Goal: Task Accomplishment & Management: Complete application form

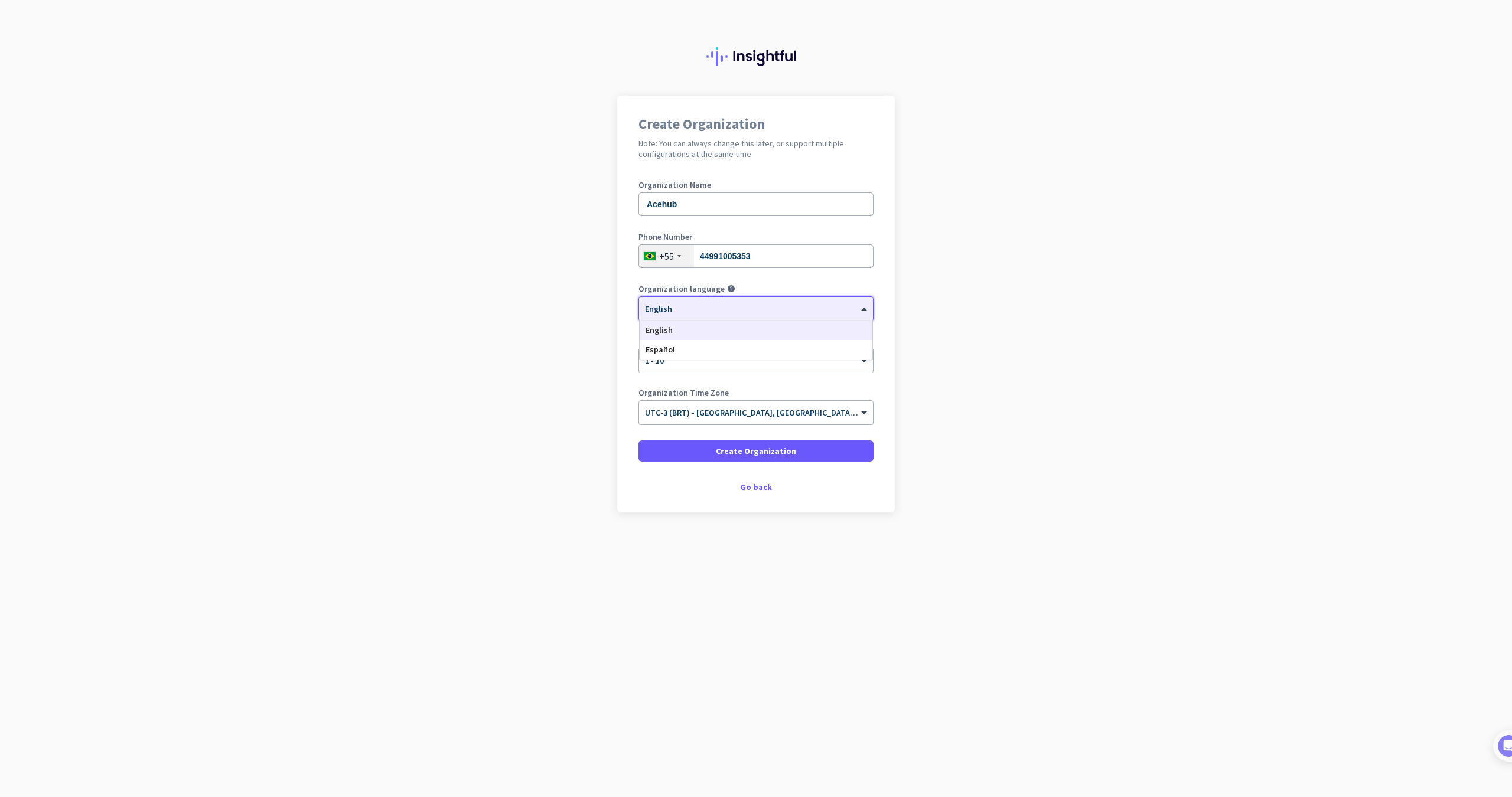
click at [724, 311] on div "× English" at bounding box center [748, 309] width 219 height 10
click at [710, 328] on div "English" at bounding box center [756, 330] width 233 height 19
click at [755, 454] on span "Create Organization" at bounding box center [756, 451] width 80 height 12
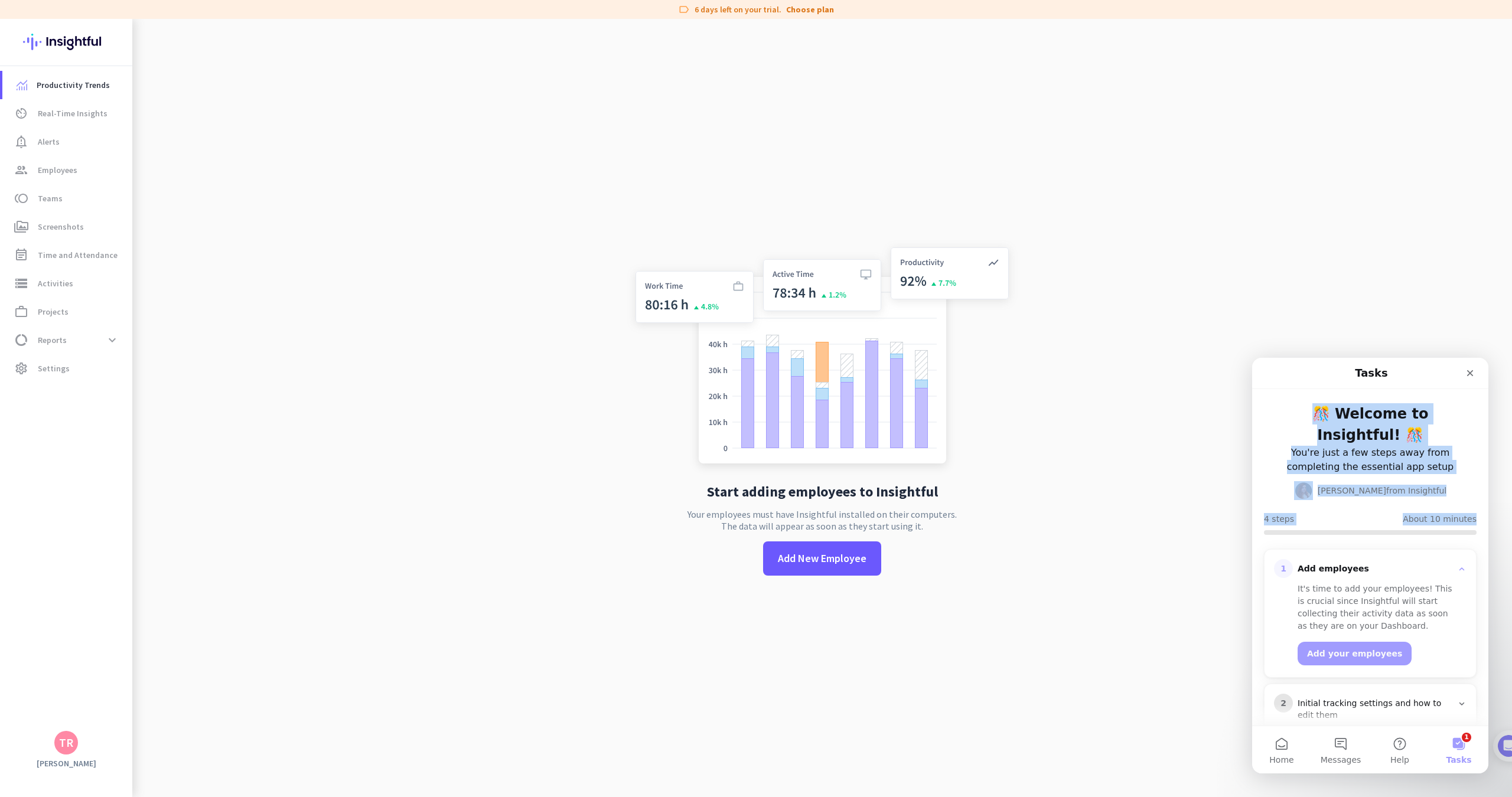
drag, startPoint x: 1469, startPoint y: 376, endPoint x: 1298, endPoint y: 583, distance: 268.5
click at [1273, 520] on div "Tasks 🎊 Welcome to Insightful! 🎊 You're just a few steps away from completing t…" at bounding box center [1370, 542] width 236 height 368
click at [1318, 642] on button "Add your employees" at bounding box center [1354, 653] width 114 height 24
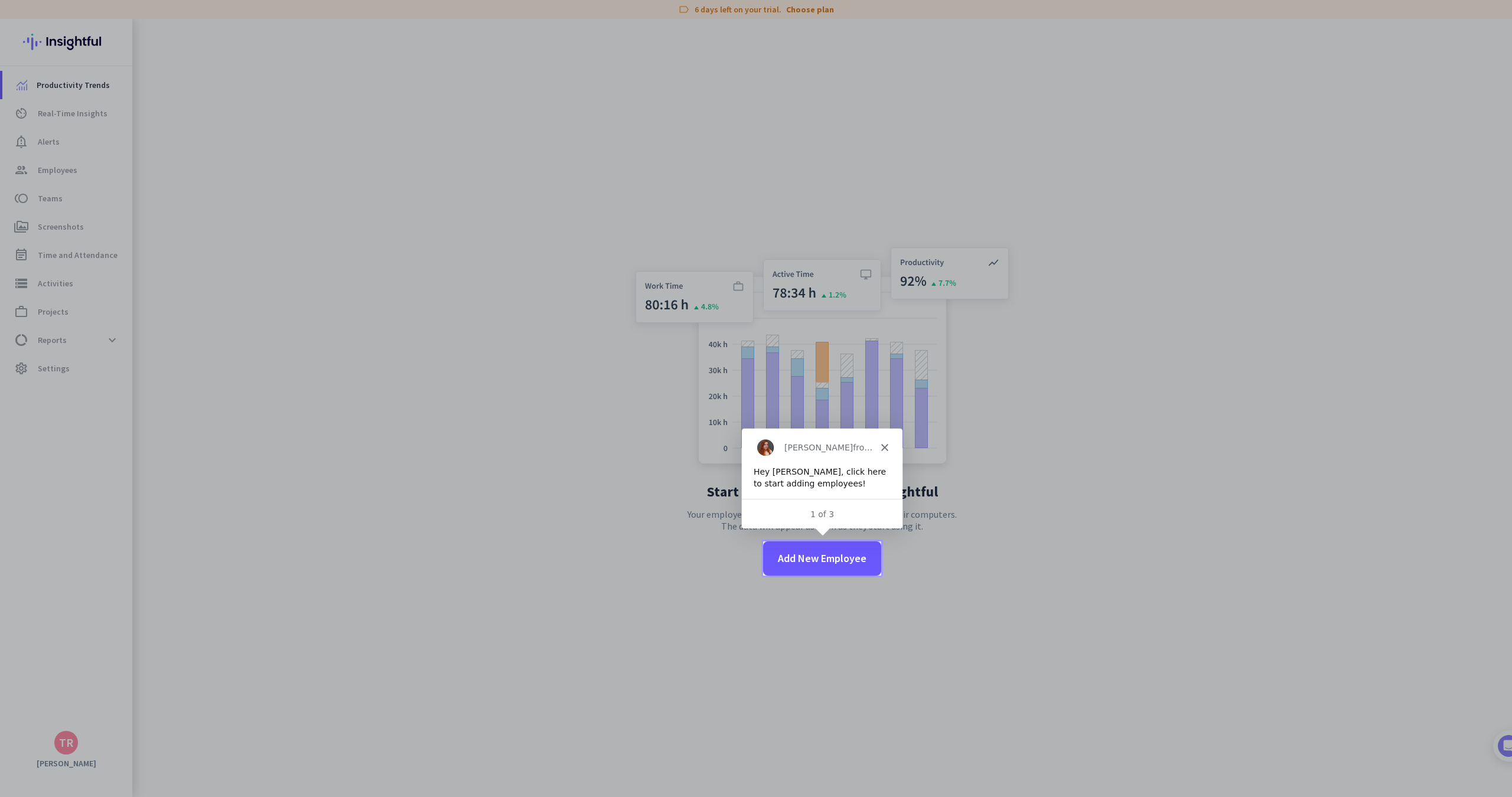
click at [886, 448] on polygon "Close" at bounding box center [885, 447] width 7 height 7
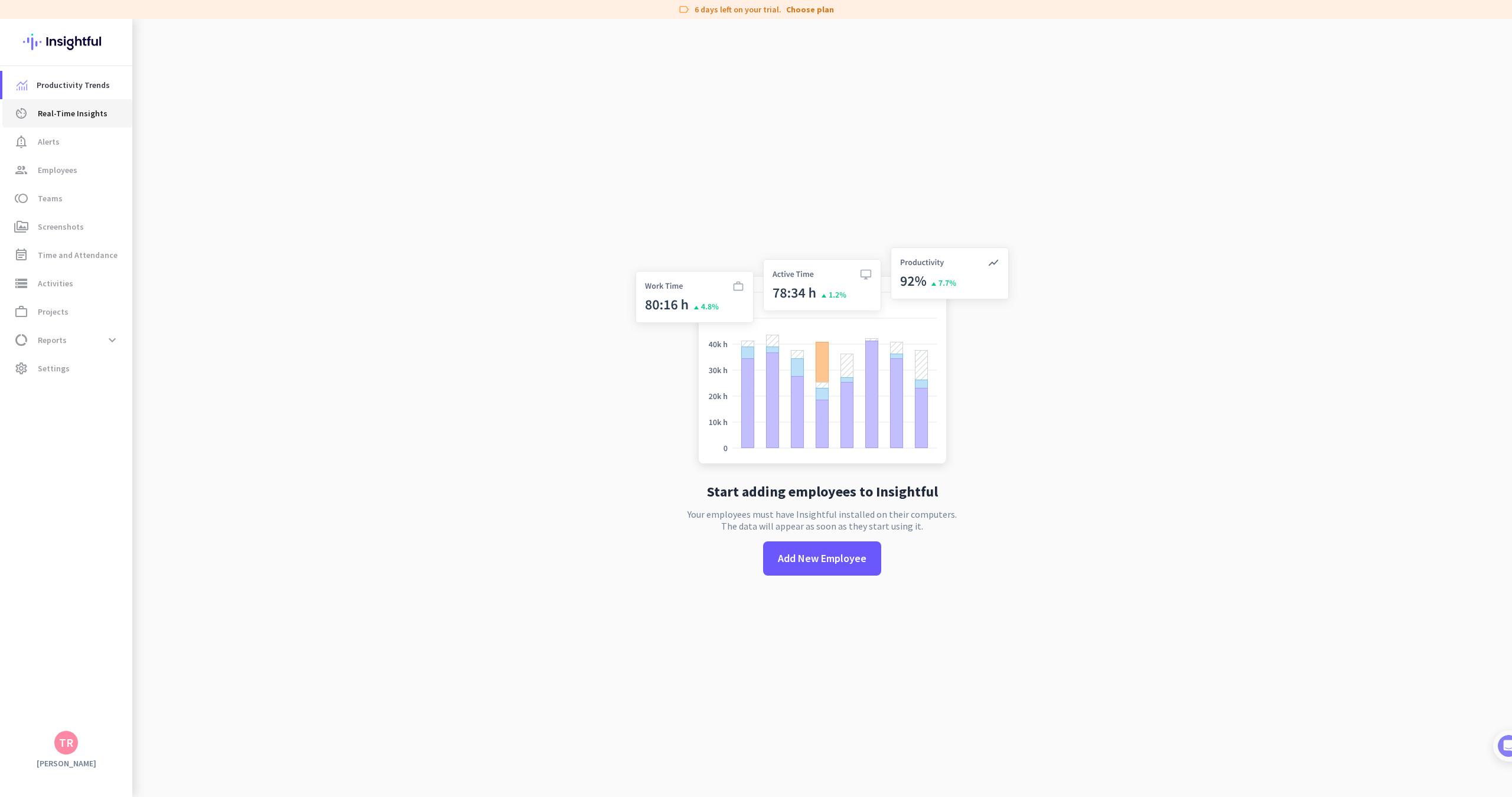
click at [71, 122] on link "av_timer Real-Time Insights" at bounding box center [67, 113] width 130 height 28
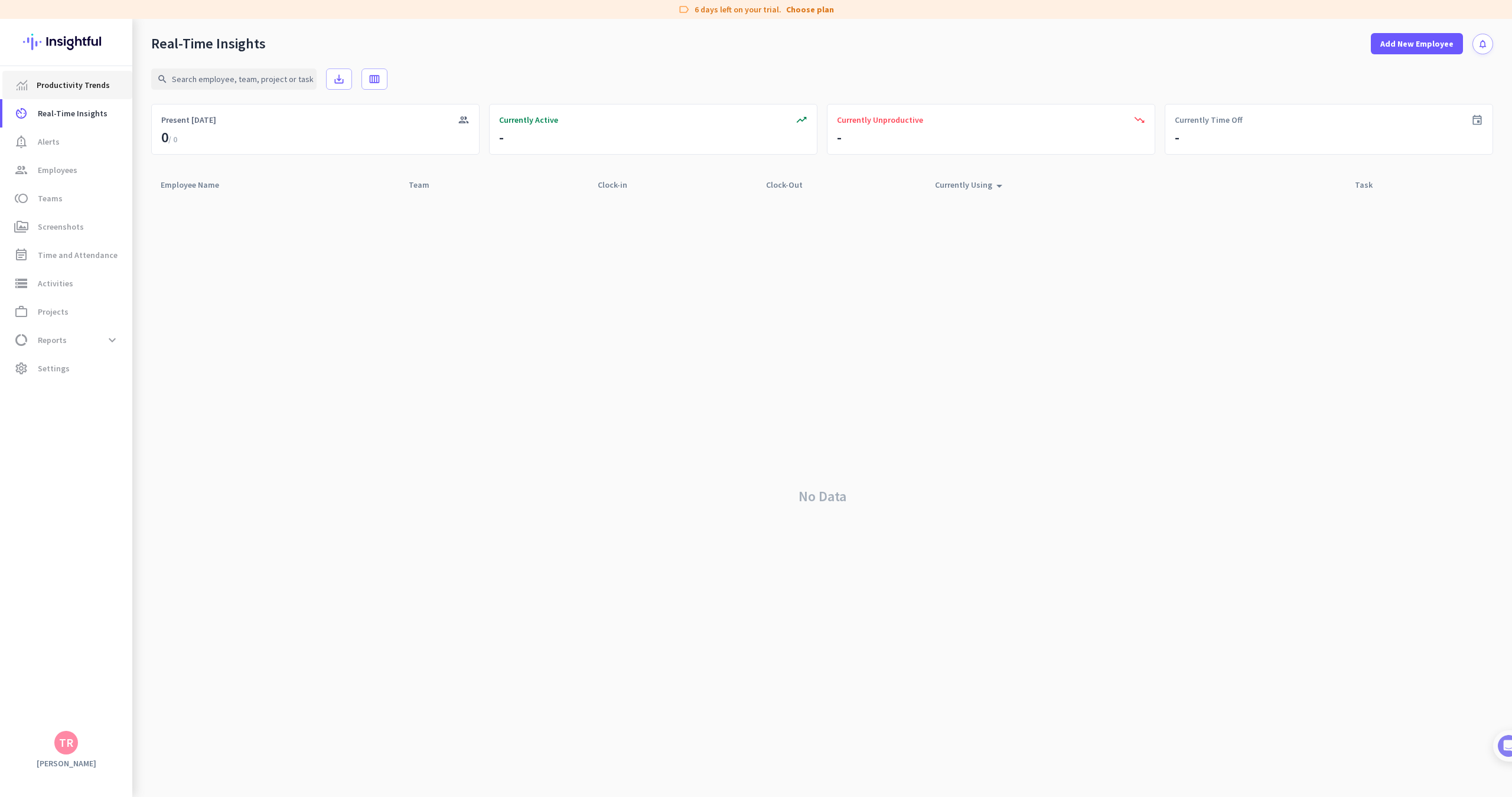
click at [70, 86] on span "Productivity Trends" at bounding box center [73, 85] width 74 height 15
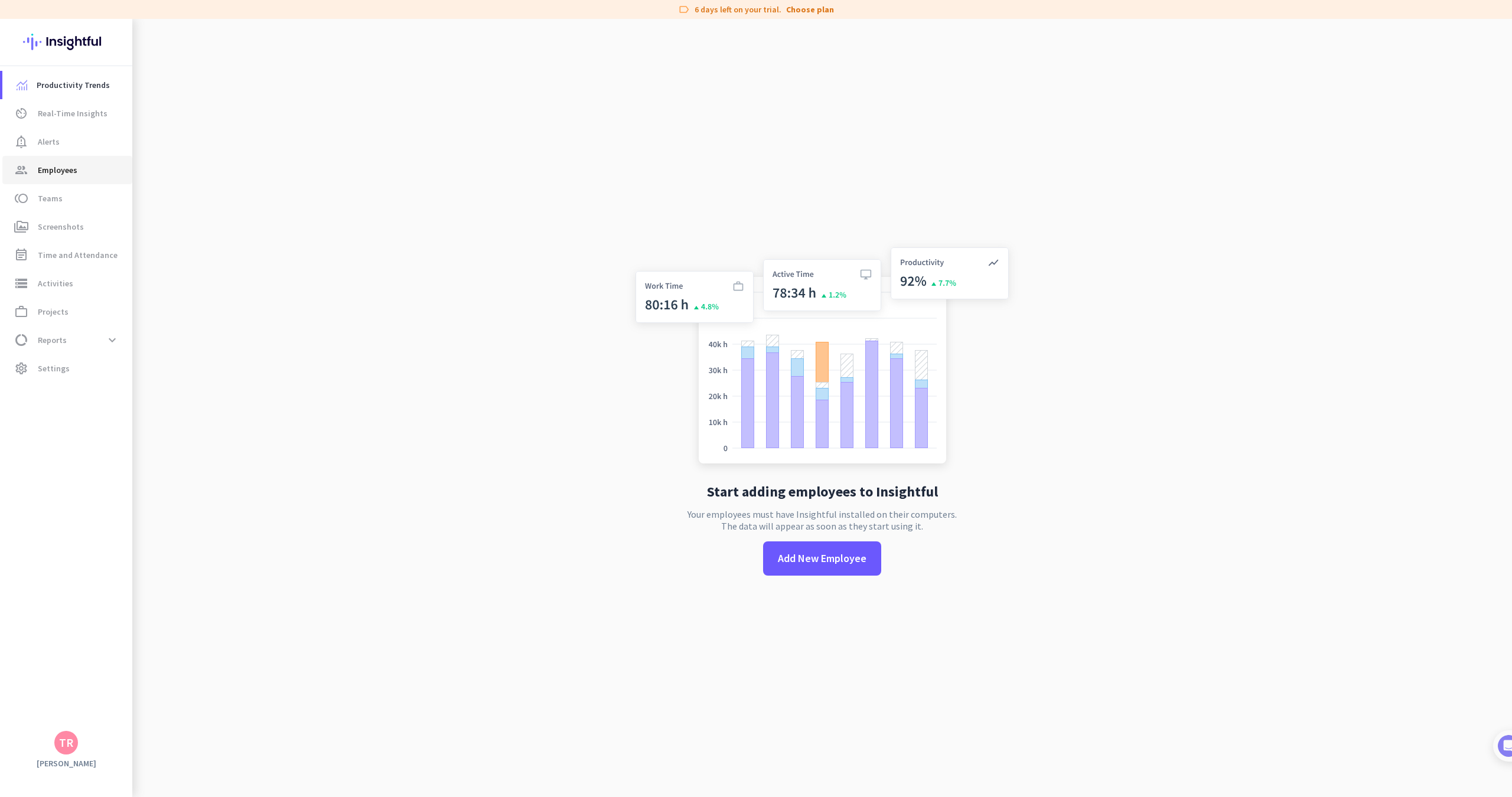
click at [65, 171] on span "Employees" at bounding box center [58, 170] width 40 height 15
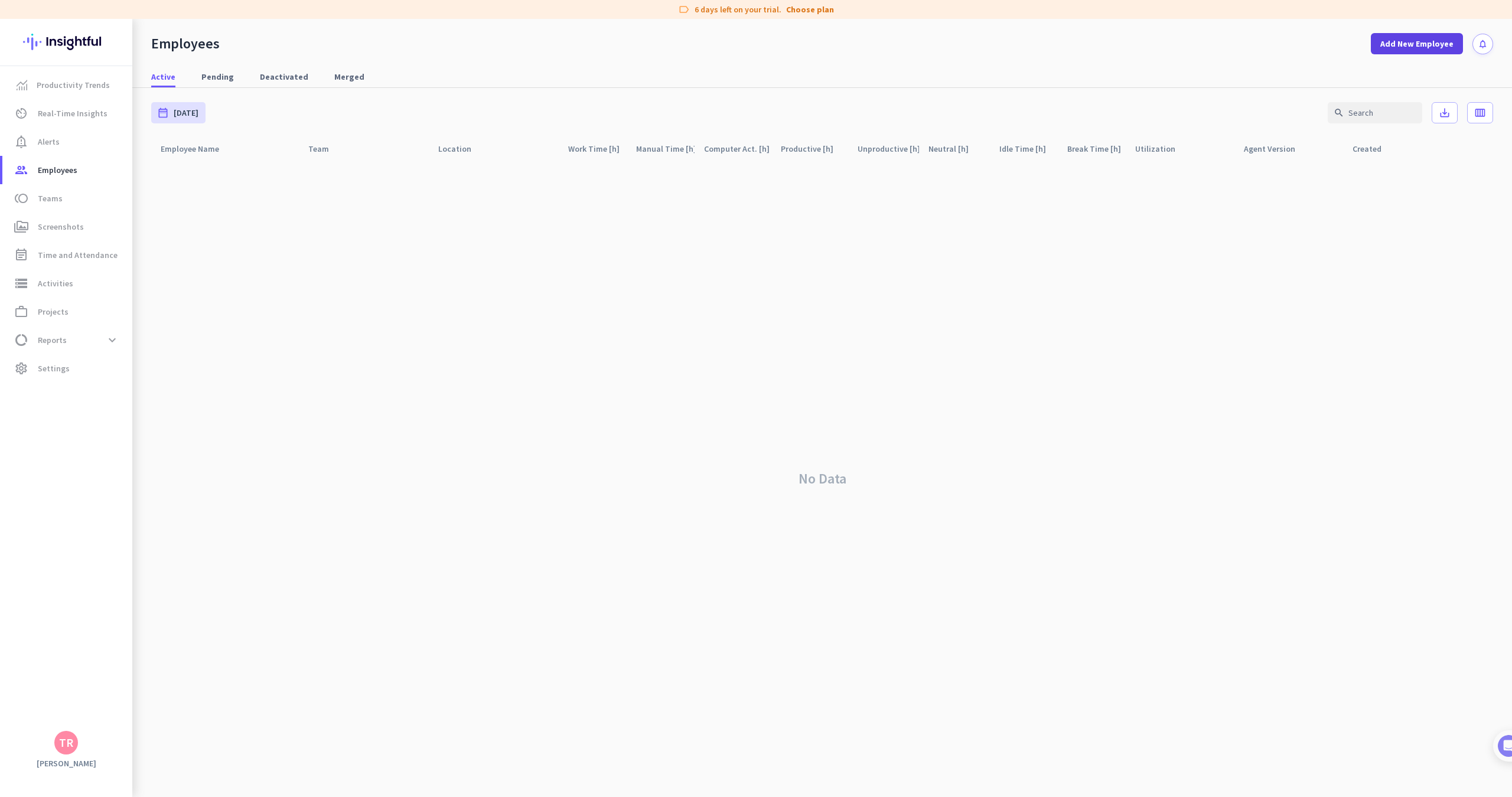
click at [1418, 46] on span "Add New Employee" at bounding box center [1417, 44] width 74 height 12
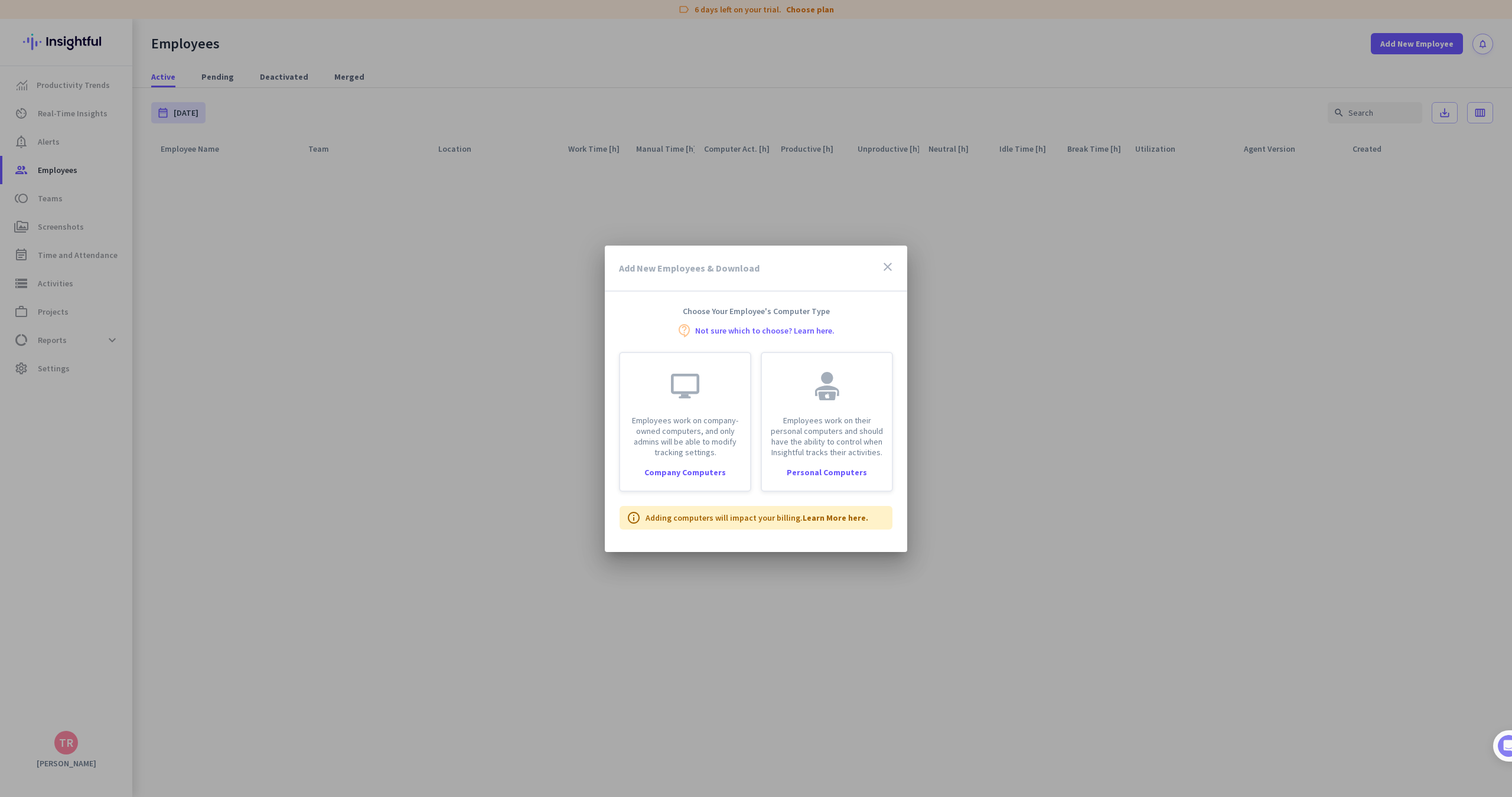
drag, startPoint x: 582, startPoint y: 304, endPoint x: 947, endPoint y: 429, distance: 385.8
click at [942, 427] on div at bounding box center [756, 398] width 1512 height 797
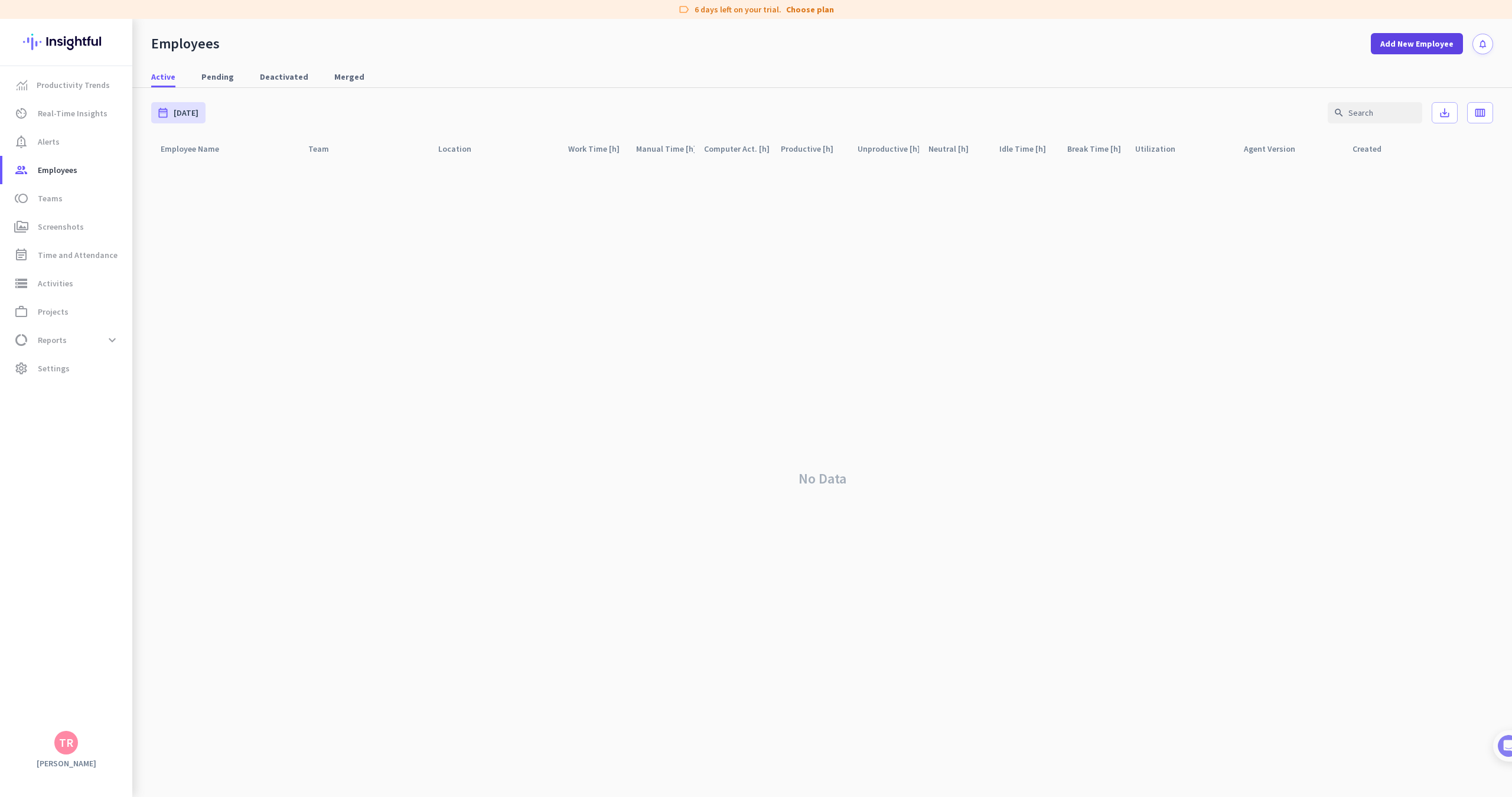
click at [1381, 50] on span at bounding box center [1417, 43] width 92 height 28
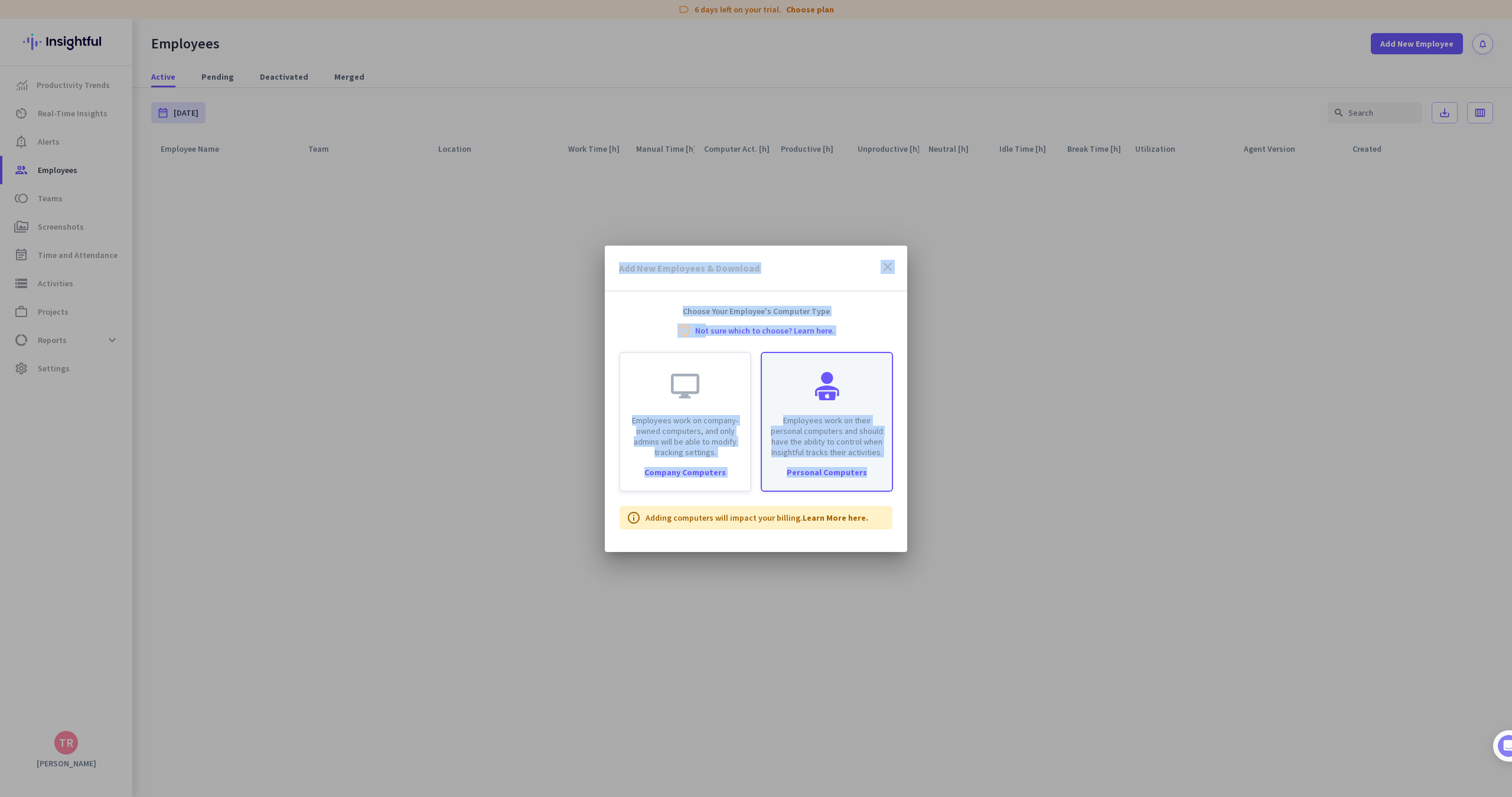
drag, startPoint x: 652, startPoint y: 327, endPoint x: 888, endPoint y: 483, distance: 282.9
click at [888, 483] on div "Add New Employees & Download close Choose Your Employee's Computer Type contact…" at bounding box center [756, 398] width 1512 height 797
copy div "Add New Employees & Download close Choose Your Employee's Computer Type contact…"
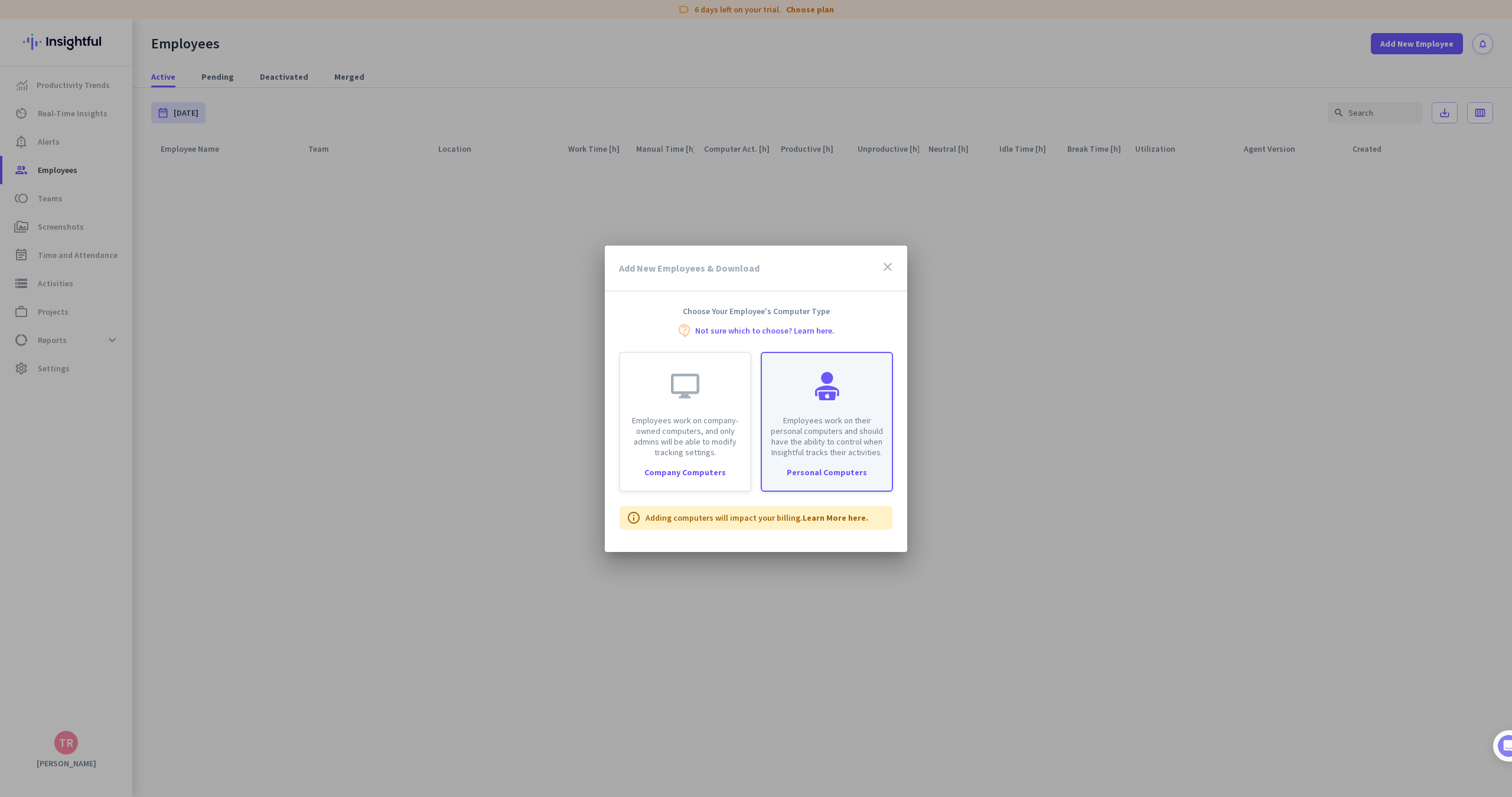
click at [862, 408] on div "Employees work on their personal computers and should have the ability to contr…" at bounding box center [826, 405] width 130 height 105
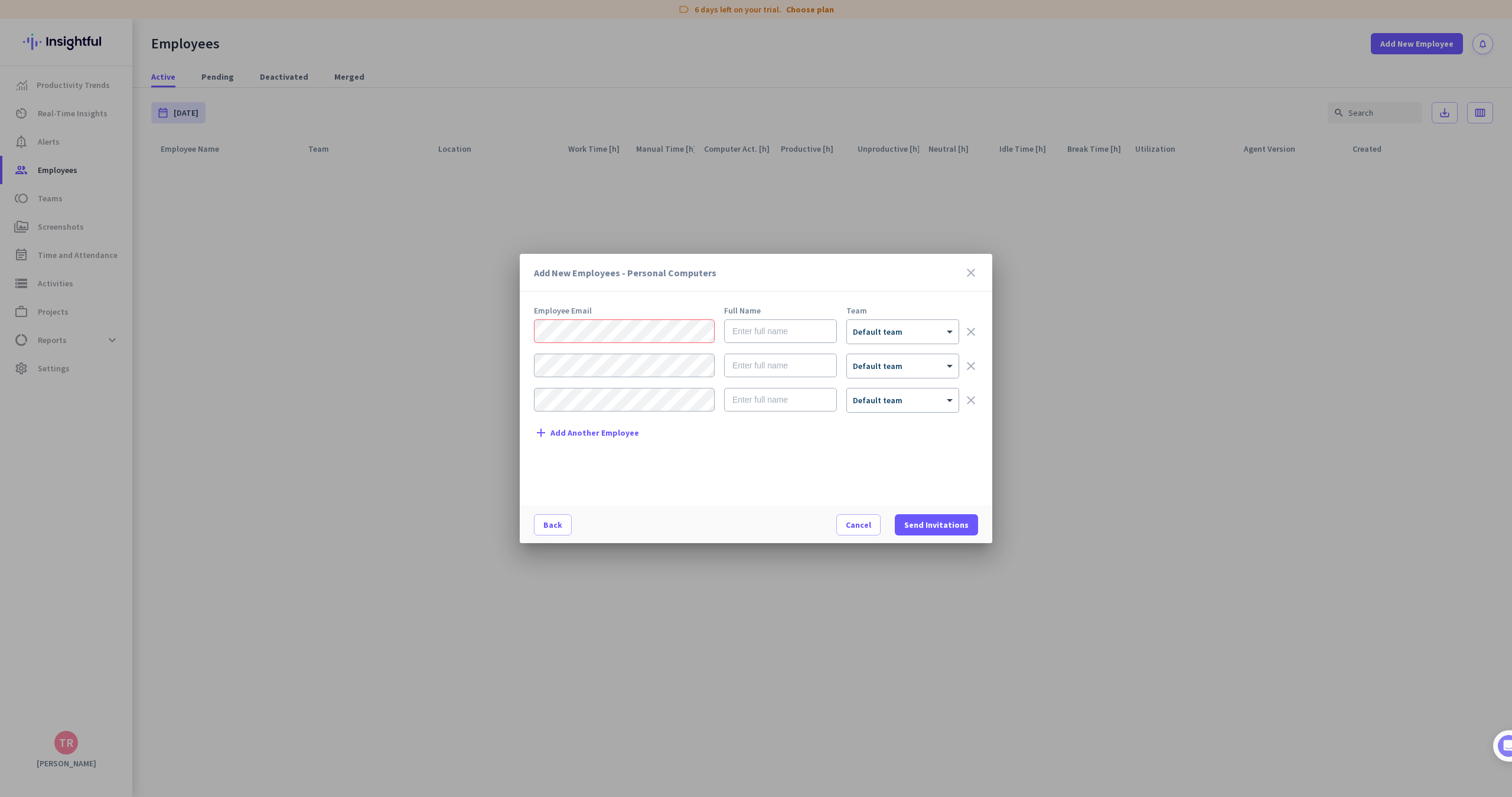
drag, startPoint x: 656, startPoint y: 463, endPoint x: 748, endPoint y: 364, distance: 135.1
click at [656, 463] on div "Employee Email Full Name Team × Default team clear × Default team clear × Defau…" at bounding box center [760, 400] width 454 height 187
drag, startPoint x: 731, startPoint y: 272, endPoint x: 756, endPoint y: 293, distance: 32.6
click at [731, 272] on h3 "Add New Employees - Personal Computers" at bounding box center [748, 273] width 430 height 9
click at [895, 333] on div at bounding box center [903, 327] width 112 height 10
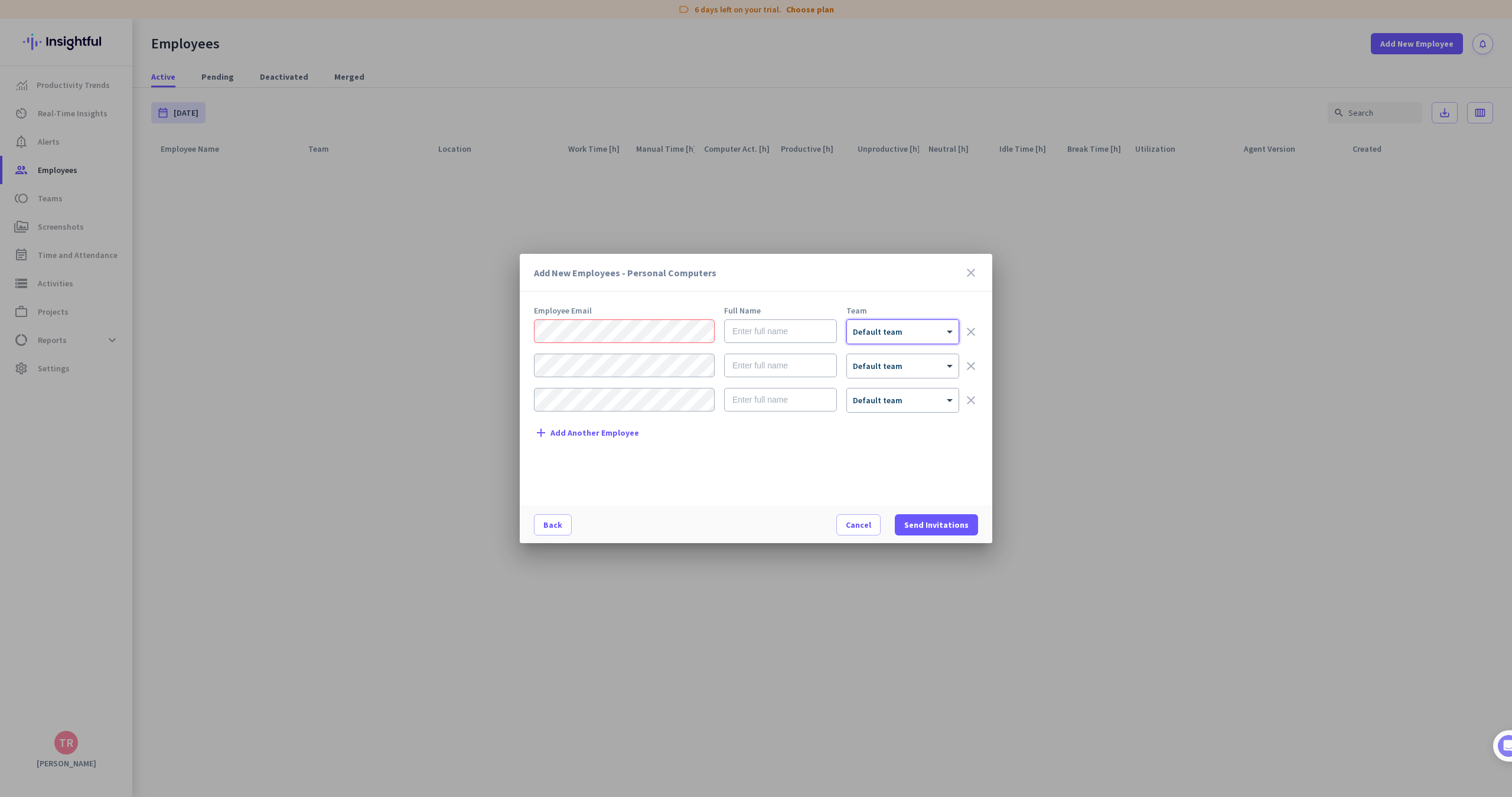
click at [901, 328] on div at bounding box center [903, 327] width 112 height 10
click at [199, 271] on div at bounding box center [756, 398] width 1512 height 797
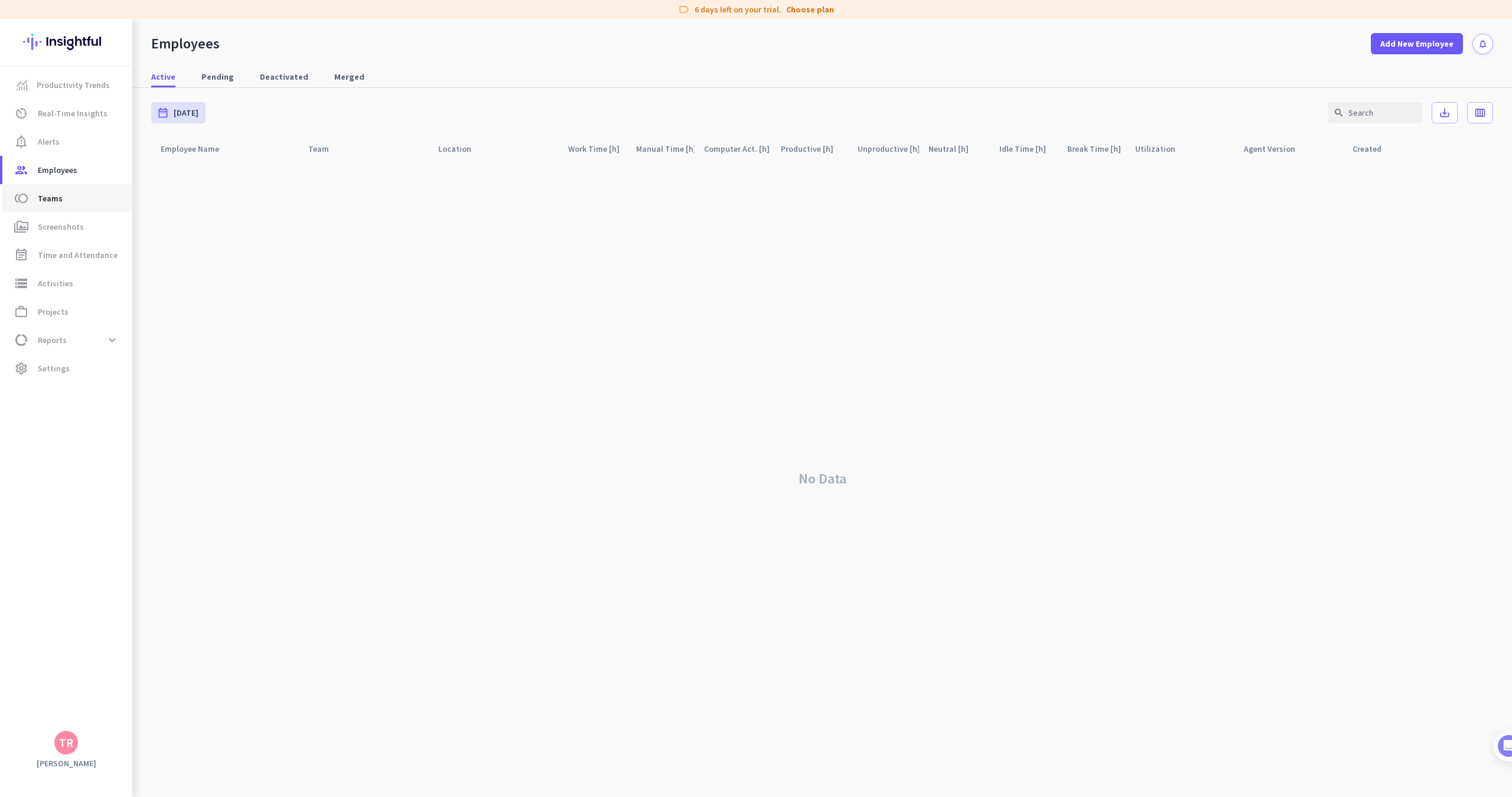
click at [68, 199] on span "toll Teams" at bounding box center [67, 199] width 111 height 15
click at [55, 204] on span "Teams" at bounding box center [50, 199] width 25 height 15
click at [45, 196] on span "Teams" at bounding box center [50, 199] width 25 height 15
drag, startPoint x: 451, startPoint y: 286, endPoint x: 348, endPoint y: 264, distance: 105.3
click at [451, 286] on div "No Data" at bounding box center [822, 478] width 1342 height 637
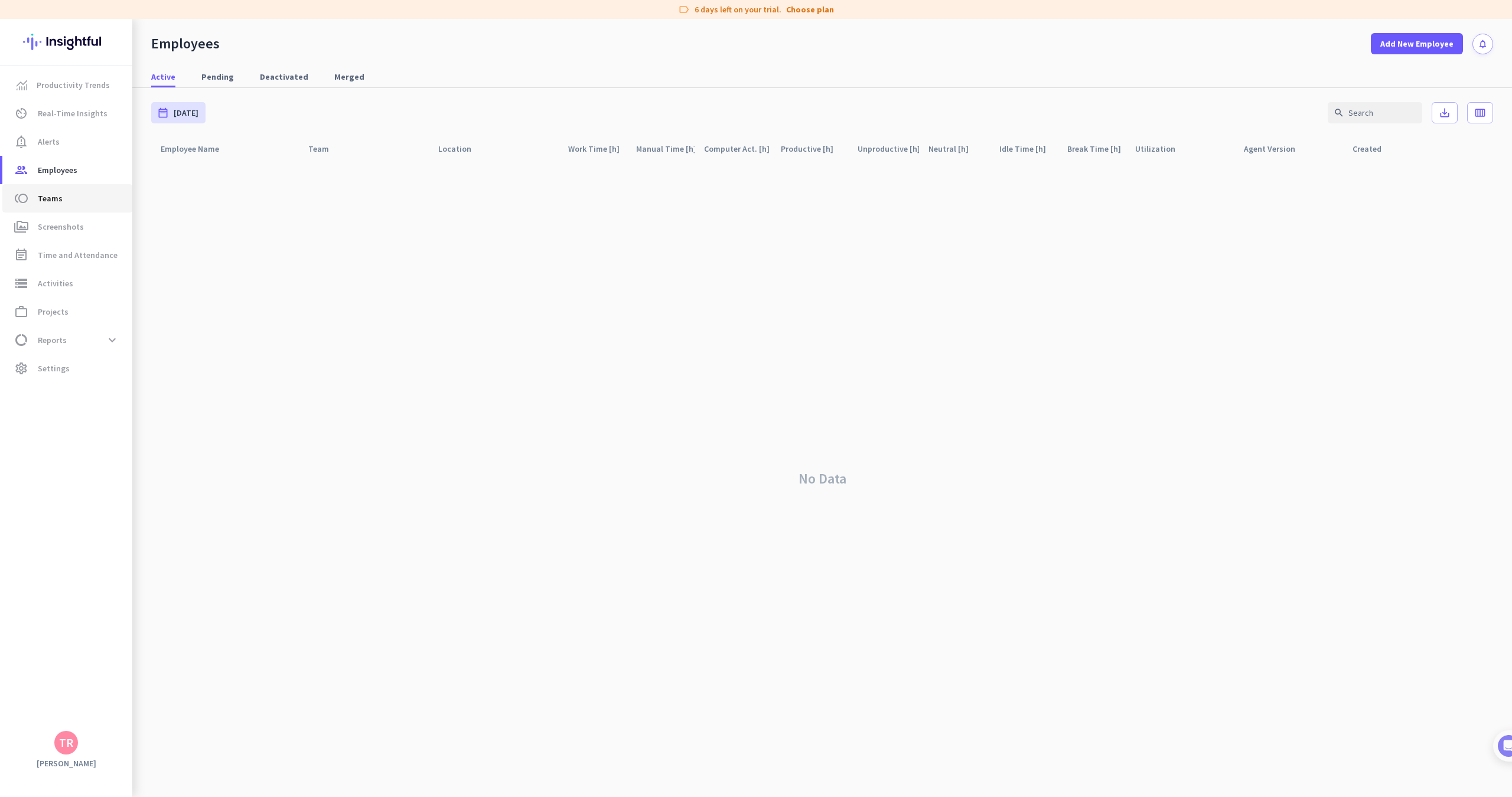
click at [22, 199] on icon "toll" at bounding box center [22, 199] width 15 height 15
click at [70, 168] on span "Employees" at bounding box center [58, 170] width 40 height 15
click at [220, 76] on span "Pending" at bounding box center [218, 76] width 33 height 12
click at [161, 75] on span "Active" at bounding box center [163, 76] width 25 height 12
